Goal: Use online tool/utility: Utilize a website feature to perform a specific function

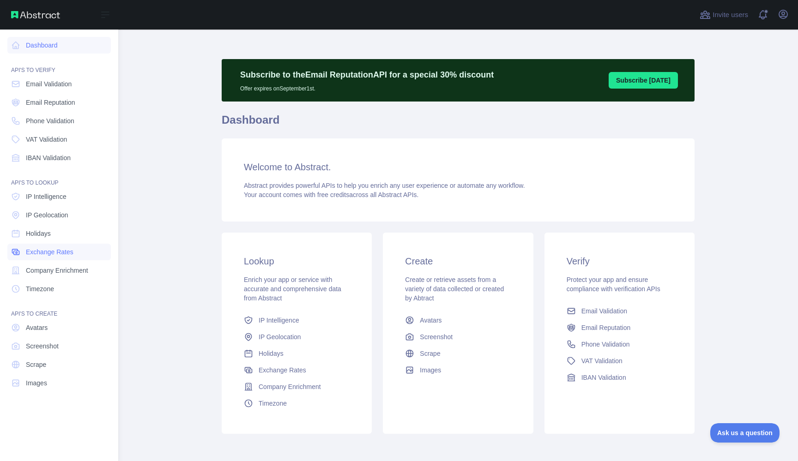
click at [68, 253] on span "Exchange Rates" at bounding box center [50, 251] width 48 height 9
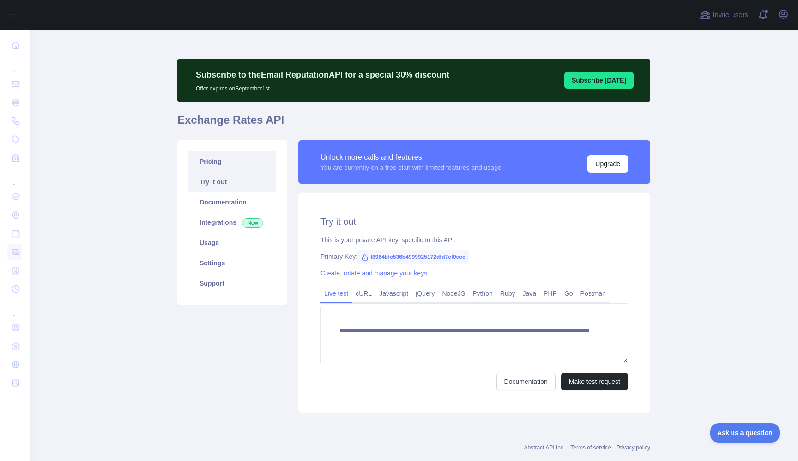
click at [225, 166] on link "Pricing" at bounding box center [232, 161] width 88 height 20
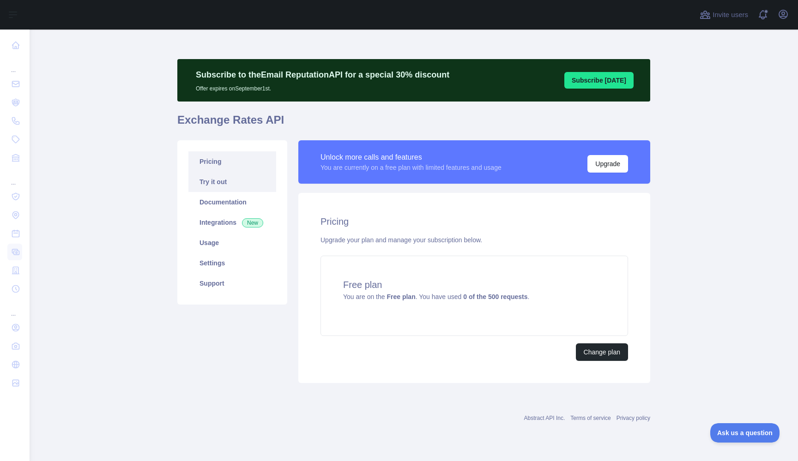
click at [230, 183] on link "Try it out" at bounding box center [232, 182] width 88 height 20
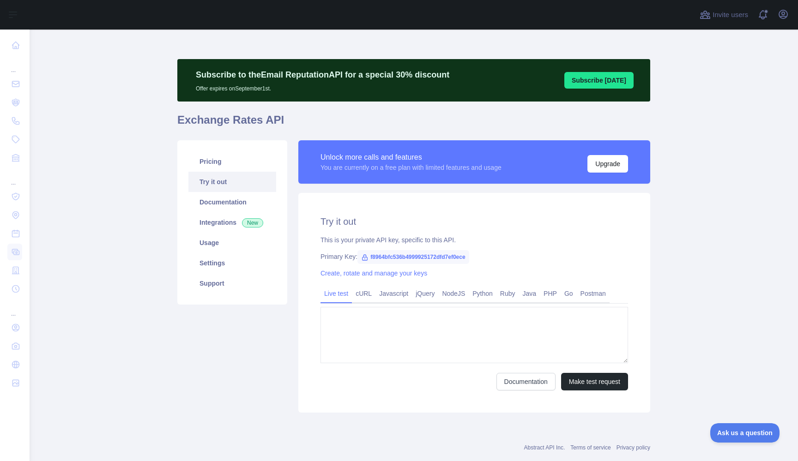
type textarea "**********"
click at [376, 258] on span "f8964bfc536b4999925172dfd7ef0ece" at bounding box center [412, 257] width 111 height 14
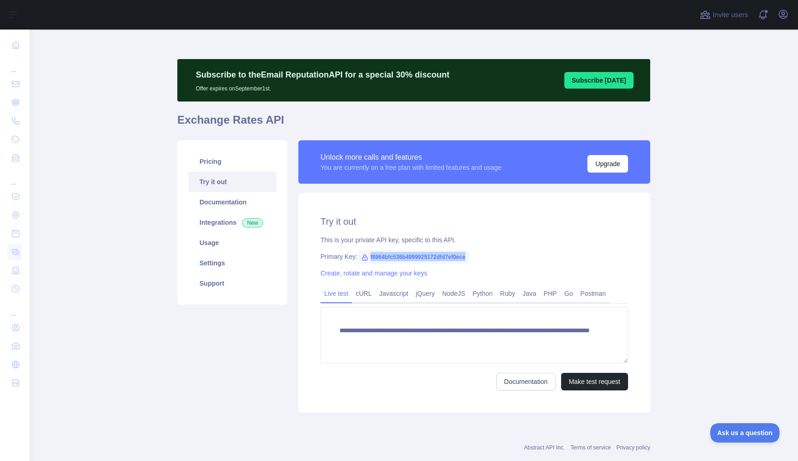
click at [376, 258] on span "f8964bfc536b4999925172dfd7ef0ece" at bounding box center [412, 257] width 111 height 14
copy span "f8964bfc536b4999925172dfd7ef0ece"
